Goal: Task Accomplishment & Management: Manage account settings

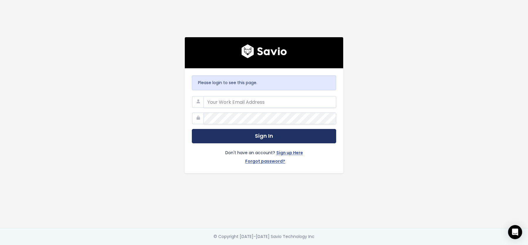
type input "[PERSON_NAME][EMAIL_ADDRESS][DOMAIN_NAME]"
click at [272, 139] on button "Sign In" at bounding box center [264, 136] width 144 height 14
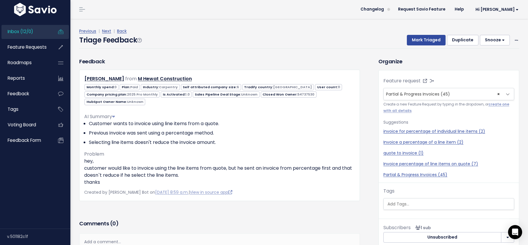
click at [271, 90] on span "Tradify country: [GEOGRAPHIC_DATA]" at bounding box center [278, 87] width 72 height 6
click at [22, 46] on span "Feature Requests" at bounding box center [27, 47] width 39 height 6
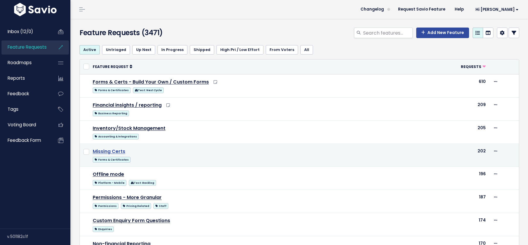
click at [114, 150] on link "Missing Certs" at bounding box center [109, 151] width 33 height 7
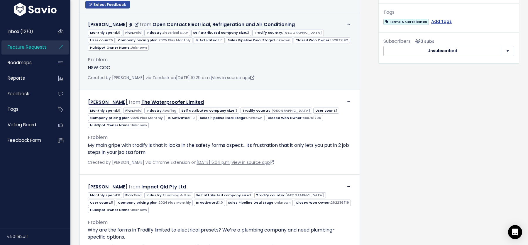
scroll to position [212, 0]
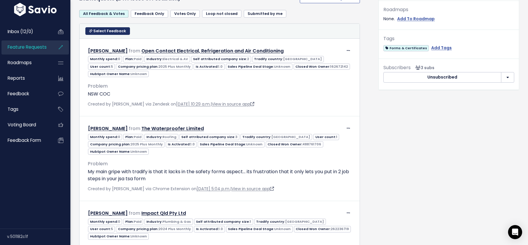
click at [102, 29] on span "Select Feedback" at bounding box center [109, 30] width 33 height 5
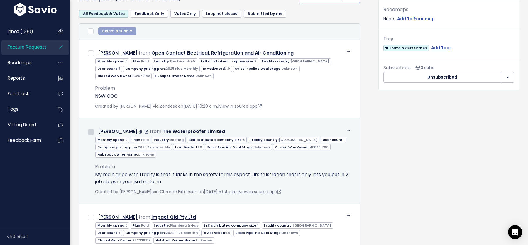
click at [89, 129] on input "checkbox" at bounding box center [91, 132] width 6 height 6
checkbox input "true"
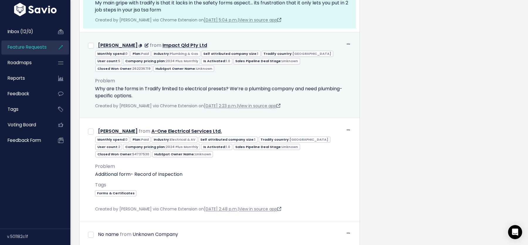
scroll to position [389, 0]
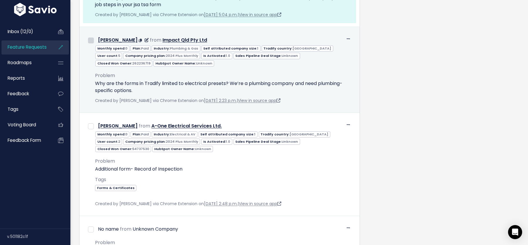
click at [90, 38] on input "checkbox" at bounding box center [91, 41] width 6 height 6
checkbox input "true"
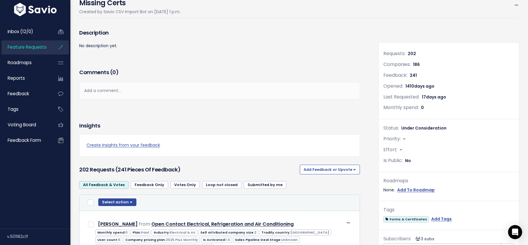
scroll to position [106, 0]
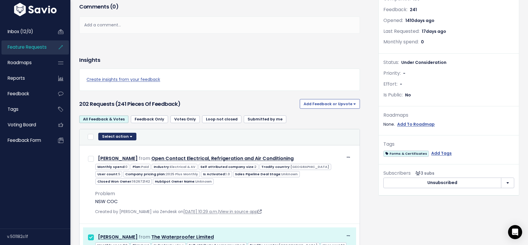
click at [114, 134] on button "Select action" at bounding box center [117, 137] width 38 height 8
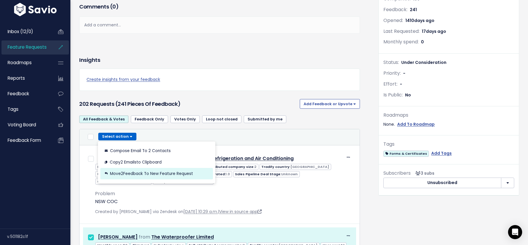
click at [132, 174] on button "Move 2 Feedback to new Feature Request" at bounding box center [156, 173] width 113 height 11
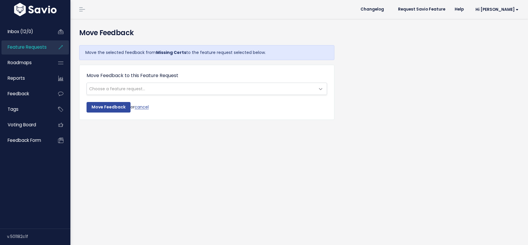
click at [126, 86] on span "Choose a feature request..." at bounding box center [117, 89] width 56 height 6
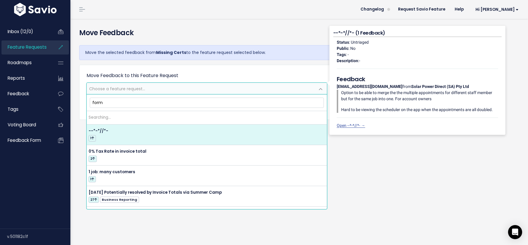
type input "forms"
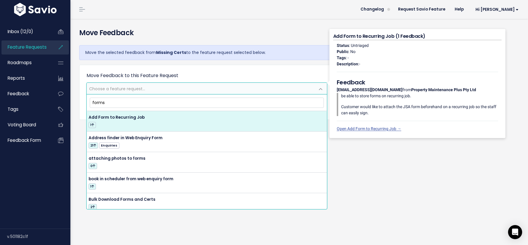
click at [106, 98] on input "forms" at bounding box center [207, 103] width 235 height 10
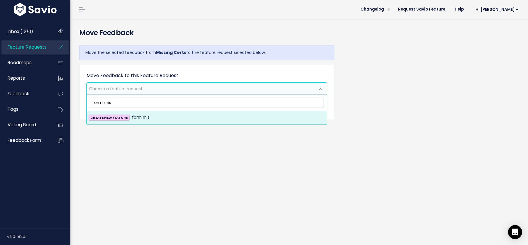
click at [110, 104] on input "form mis" at bounding box center [207, 103] width 235 height 10
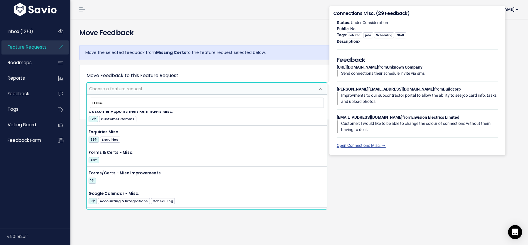
scroll to position [53, 0]
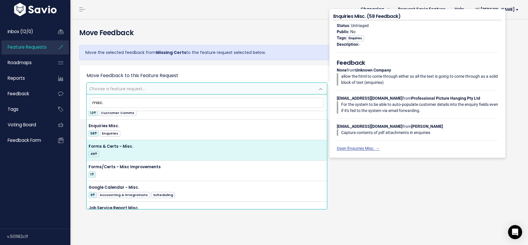
type input "misc."
select select "54881"
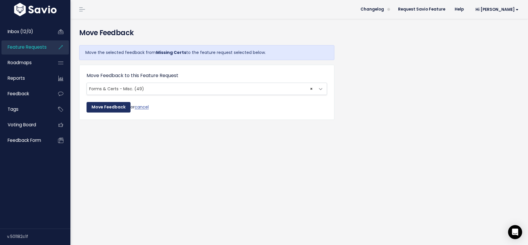
click at [107, 107] on input "Move Feedback" at bounding box center [109, 107] width 44 height 11
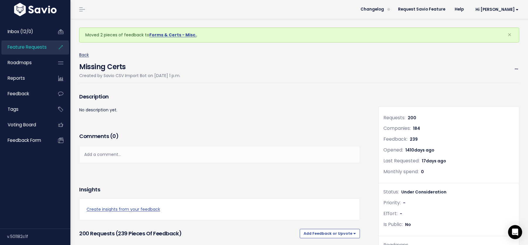
click at [84, 54] on link "Back" at bounding box center [84, 55] width 10 height 6
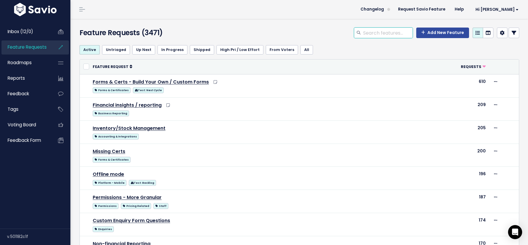
click at [383, 35] on input "search" at bounding box center [388, 33] width 50 height 11
type input "missing"
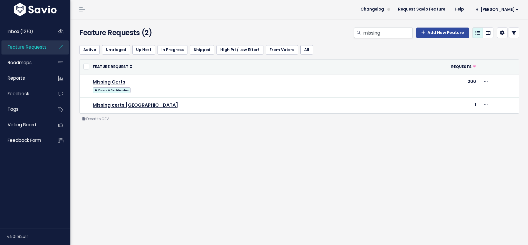
click at [100, 119] on link "Export to CSV" at bounding box center [95, 119] width 26 height 5
